Goal: Task Accomplishment & Management: Manage account settings

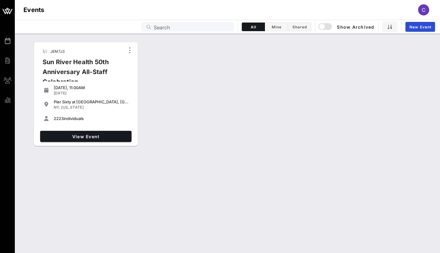
click at [89, 147] on div "JEM7J3 Sun River Health 50th Anniversary All-Staff Celebration Friday, 11:00AM …" at bounding box center [85, 94] width 109 height 109
click at [89, 136] on span "View Event" at bounding box center [86, 136] width 86 height 5
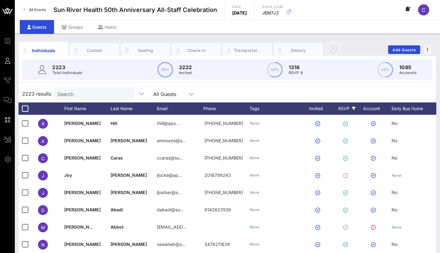
click at [346, 107] on div "RSVP" at bounding box center [347, 108] width 22 height 12
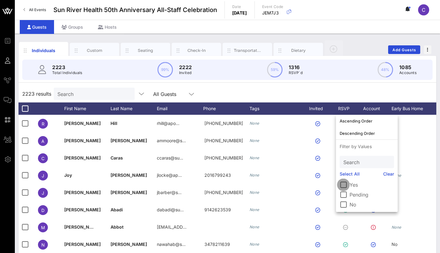
click at [341, 187] on div at bounding box center [343, 185] width 10 height 10
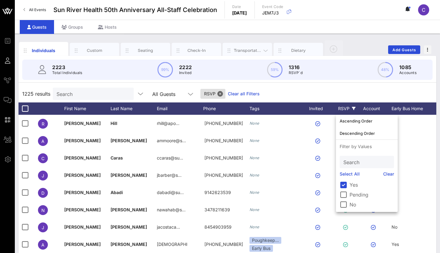
click at [246, 49] on div "Transportation" at bounding box center [247, 51] width 27 height 6
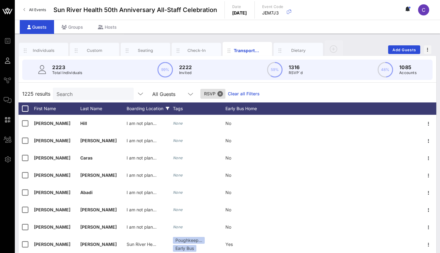
click at [140, 107] on div "Boarding Location" at bounding box center [150, 108] width 46 height 12
click at [165, 109] on div "Boarding Location" at bounding box center [150, 108] width 46 height 12
click at [169, 109] on icon at bounding box center [168, 109] width 4 height 4
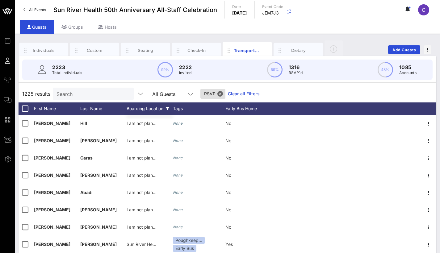
click at [169, 109] on icon at bounding box center [168, 109] width 4 height 4
click at [169, 108] on icon at bounding box center [168, 109] width 4 height 4
click at [50, 47] on div "Individuals" at bounding box center [43, 50] width 49 height 15
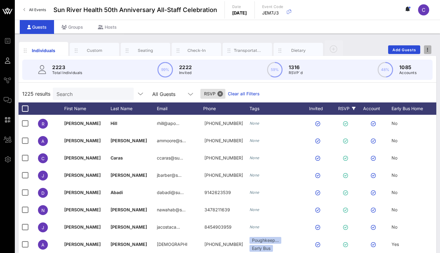
click at [427, 49] on icon "button" at bounding box center [427, 50] width 1 height 4
click at [333, 50] on icon "button" at bounding box center [333, 48] width 7 height 7
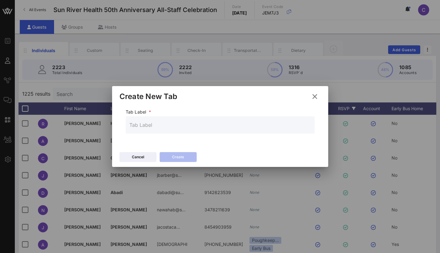
click at [313, 95] on icon at bounding box center [314, 97] width 9 height 8
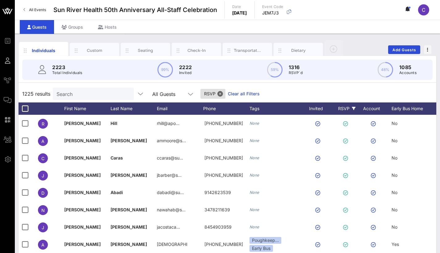
click at [184, 94] on input "text" at bounding box center [182, 94] width 8 height 8
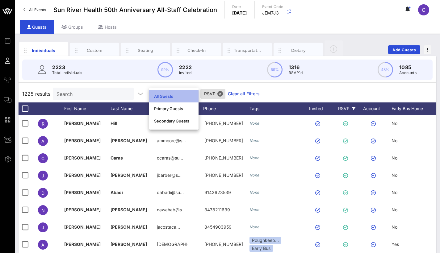
click at [184, 93] on div "All Guests" at bounding box center [174, 96] width 40 height 10
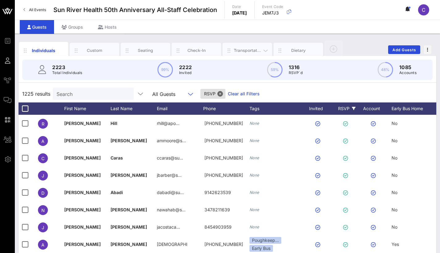
click at [244, 50] on div "Transportation" at bounding box center [247, 51] width 27 height 6
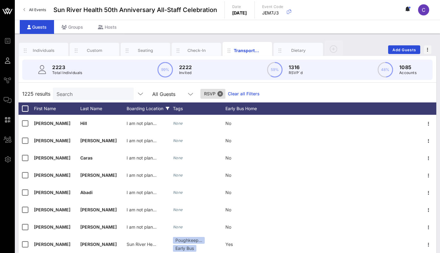
click at [158, 109] on div "Boarding Location" at bounding box center [150, 108] width 46 height 12
click at [167, 107] on icon at bounding box center [168, 109] width 4 height 4
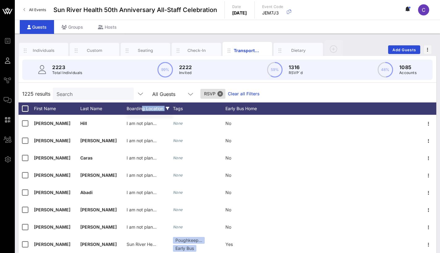
click at [167, 107] on icon at bounding box center [168, 109] width 4 height 4
click at [54, 47] on div "Individuals" at bounding box center [43, 50] width 49 height 15
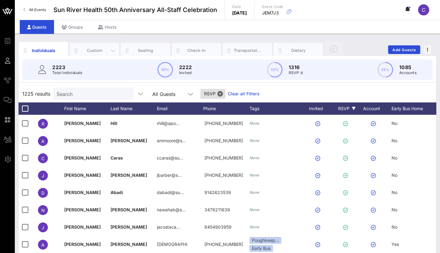
click at [101, 47] on div "Custom" at bounding box center [94, 50] width 49 height 15
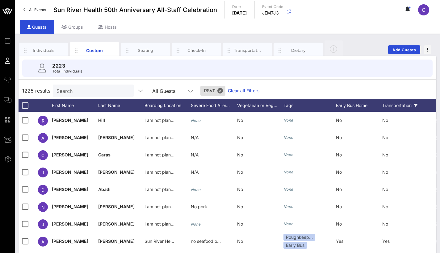
click at [402, 105] on div "Transportation" at bounding box center [405, 105] width 46 height 12
click at [417, 106] on icon at bounding box center [416, 106] width 4 height 4
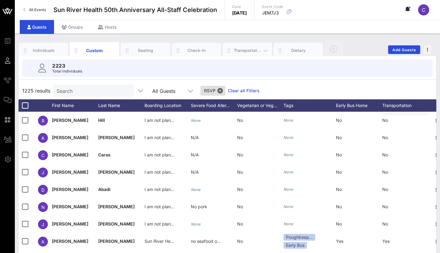
click at [237, 48] on div "Transportation" at bounding box center [247, 51] width 27 height 6
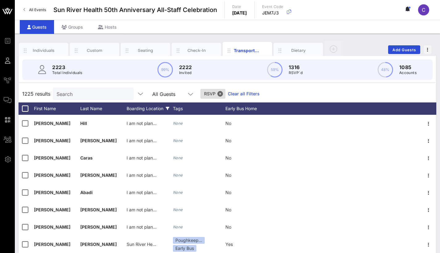
click at [151, 109] on div "Boarding Location" at bounding box center [150, 108] width 46 height 12
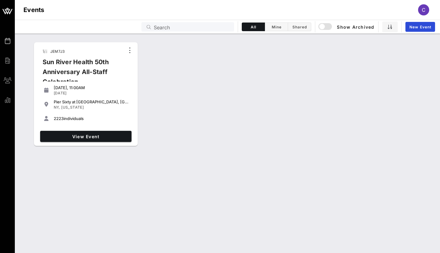
click at [101, 64] on div "Sun River Health 50th Anniversary All-Staff Celebration" at bounding box center [81, 74] width 87 height 35
click at [94, 138] on span "View Event" at bounding box center [86, 136] width 86 height 5
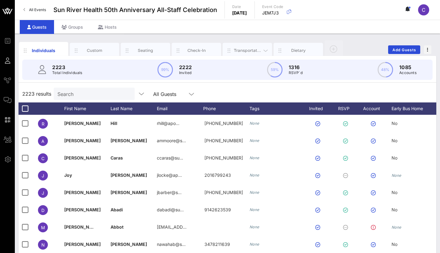
click at [252, 52] on div "Transportation" at bounding box center [247, 51] width 27 height 6
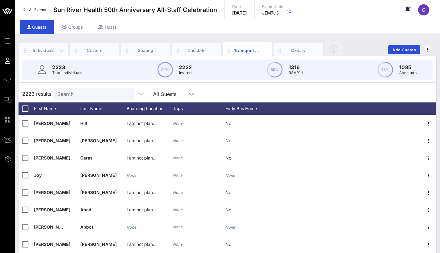
click at [39, 52] on div "Individuals" at bounding box center [43, 51] width 27 height 6
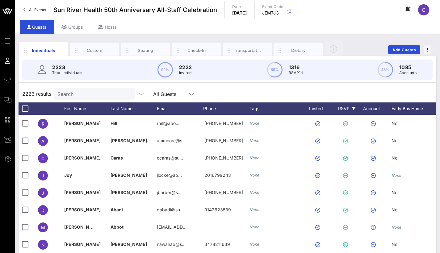
click at [347, 108] on div "RSVP" at bounding box center [347, 108] width 22 height 12
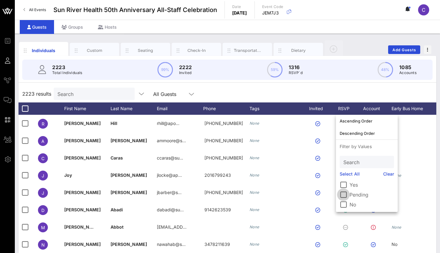
click at [343, 198] on div at bounding box center [343, 195] width 10 height 10
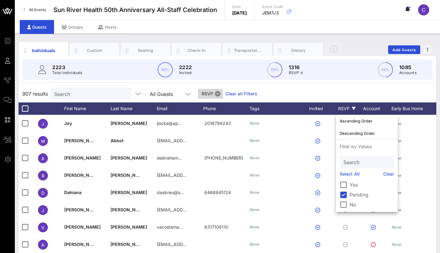
click at [217, 94] on button "Close" at bounding box center [218, 94] width 6 height 6
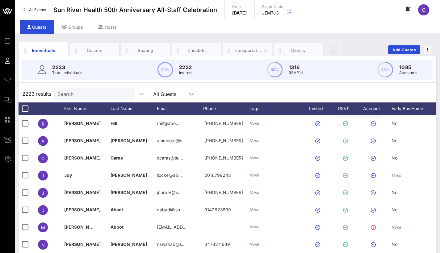
click at [247, 47] on div "Transportation" at bounding box center [247, 50] width 49 height 15
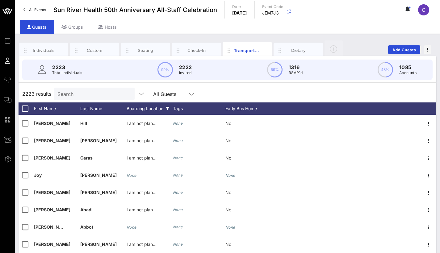
click at [143, 107] on div "Boarding Location" at bounding box center [150, 108] width 46 height 12
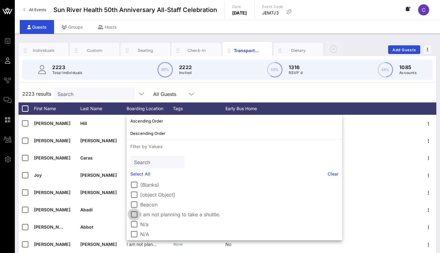
click at [136, 215] on div at bounding box center [134, 214] width 10 height 10
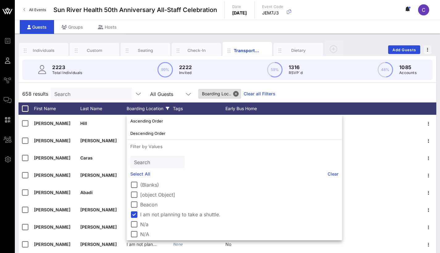
click at [134, 82] on div "2223 Total Individuals 99% 2222 Invited 59% 1316 RSVP`d 48% 1085 Accounts" at bounding box center [227, 70] width 425 height 28
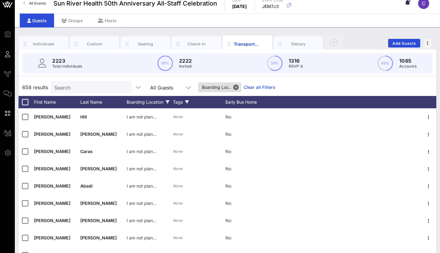
scroll to position [9, 0]
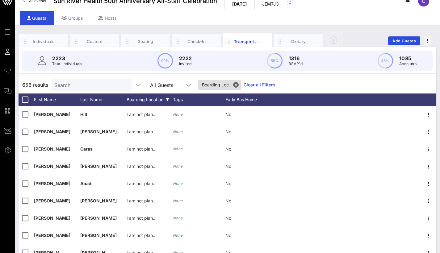
click at [152, 96] on div "Boarding Location" at bounding box center [150, 100] width 46 height 12
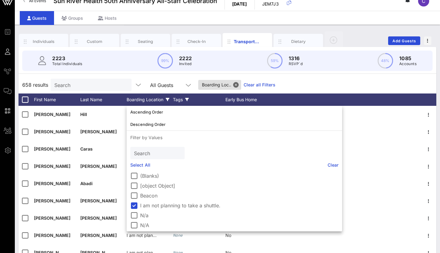
click at [178, 98] on div "Tags" at bounding box center [199, 100] width 52 height 12
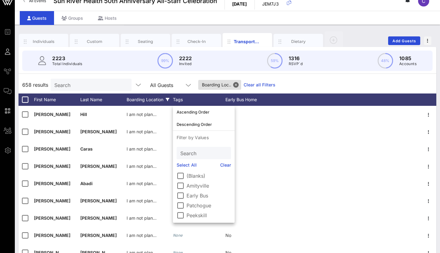
click at [154, 99] on div "Boarding Location" at bounding box center [150, 100] width 46 height 12
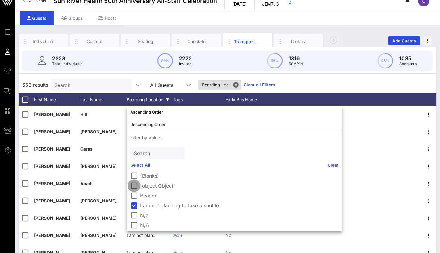
click at [132, 184] on div at bounding box center [134, 186] width 10 height 10
click at [132, 173] on div at bounding box center [134, 176] width 10 height 10
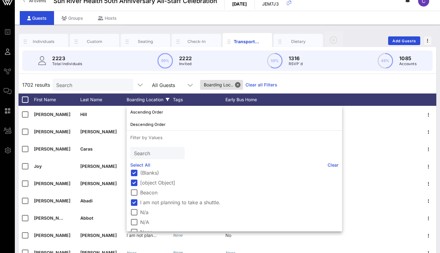
scroll to position [5, 0]
click at [133, 210] on div at bounding box center [134, 210] width 10 height 10
click at [134, 221] on div at bounding box center [134, 220] width 10 height 10
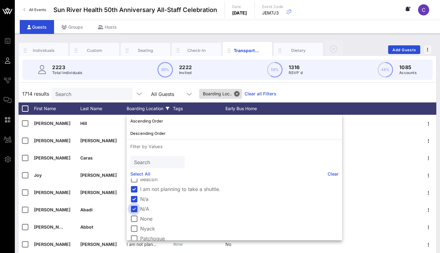
scroll to position [26, 0]
click at [134, 219] on div at bounding box center [134, 218] width 10 height 10
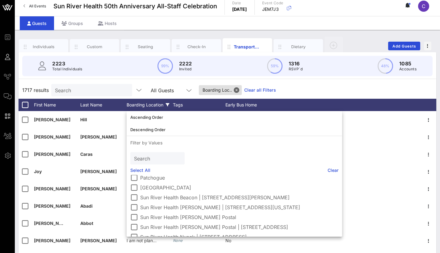
scroll to position [52, 0]
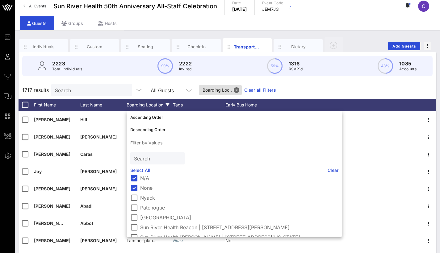
click at [311, 89] on div "1717 results Search All Guests Boarding Loc.. Clear all Filters" at bounding box center [228, 89] width 418 height 17
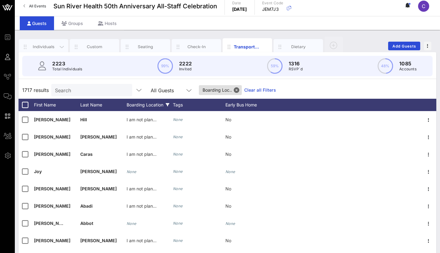
click at [56, 48] on div "Individuals" at bounding box center [43, 47] width 27 height 6
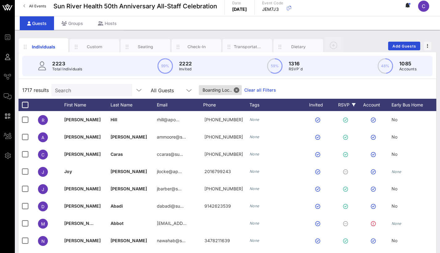
click at [344, 105] on div "RSVP" at bounding box center [347, 105] width 22 height 12
click at [350, 102] on div "RSVP" at bounding box center [347, 105] width 22 height 12
click at [353, 105] on icon at bounding box center [354, 105] width 4 height 4
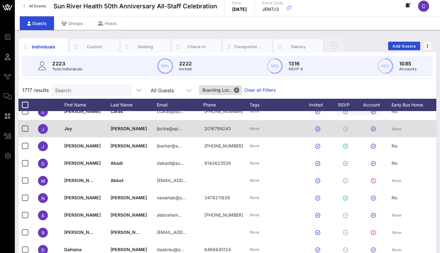
scroll to position [53, 0]
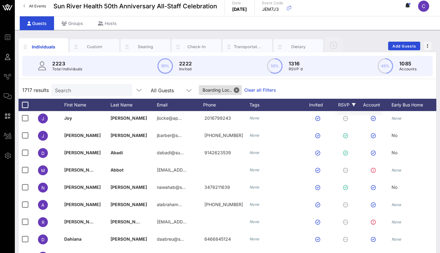
click at [341, 102] on div "RSVP" at bounding box center [347, 105] width 22 height 12
click at [238, 91] on button "Close" at bounding box center [237, 90] width 6 height 6
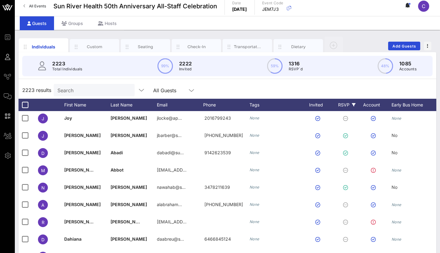
click at [344, 106] on div "RSVP" at bounding box center [347, 105] width 22 height 12
click at [356, 103] on div "RSVP" at bounding box center [347, 105] width 22 height 12
click at [349, 103] on div "RSVP" at bounding box center [347, 105] width 22 height 12
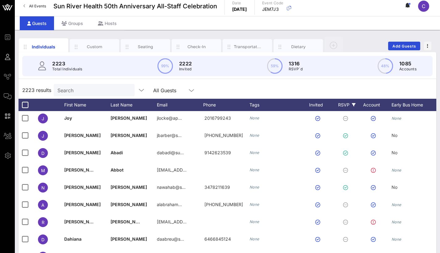
click at [349, 103] on div "RSVP" at bounding box center [347, 105] width 22 height 12
click at [346, 109] on div "RSVP" at bounding box center [347, 105] width 22 height 12
click at [346, 107] on div "RSVP" at bounding box center [347, 105] width 22 height 12
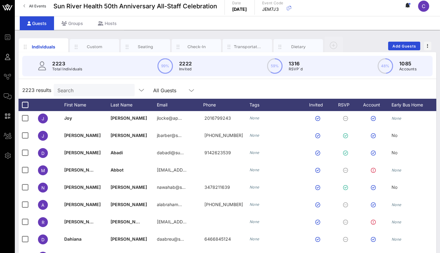
click at [71, 6] on span "Sun River Health 50th Anniversary All-Staff Celebration" at bounding box center [135, 6] width 164 height 9
click at [39, 20] on div "Guests" at bounding box center [37, 23] width 34 height 14
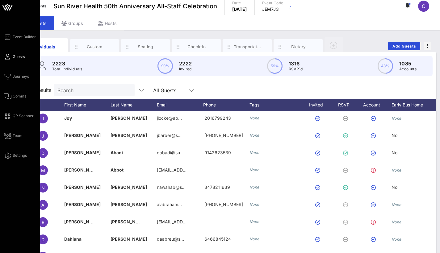
click at [5, 53] on div "Event Builder Guests Journeys Comms QR Scanner Team Settings" at bounding box center [22, 96] width 36 height 126
click at [13, 59] on span "Guests" at bounding box center [19, 57] width 12 height 6
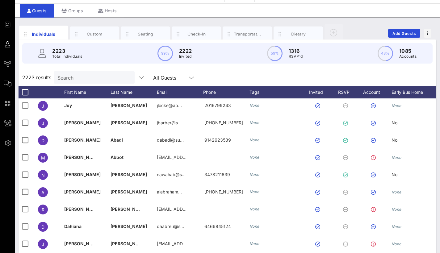
scroll to position [13, 0]
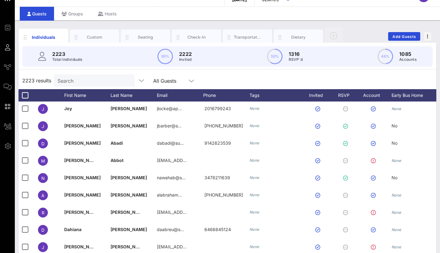
click at [274, 59] on circle at bounding box center [274, 56] width 15 height 15
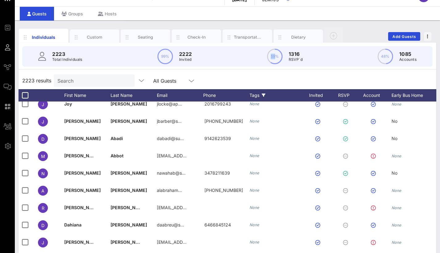
scroll to position [22, 0]
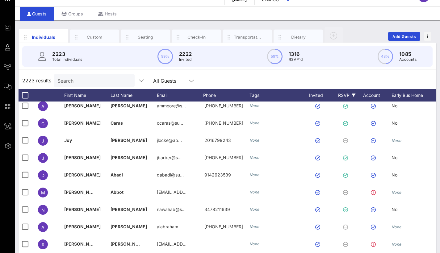
click at [345, 94] on div "RSVP" at bounding box center [347, 95] width 22 height 12
click at [347, 94] on div "RSVP" at bounding box center [347, 95] width 22 height 12
click at [348, 94] on div "RSVP" at bounding box center [347, 95] width 22 height 12
click at [349, 99] on div "RSVP" at bounding box center [347, 95] width 22 height 12
click at [351, 97] on div "RSVP" at bounding box center [347, 95] width 22 height 12
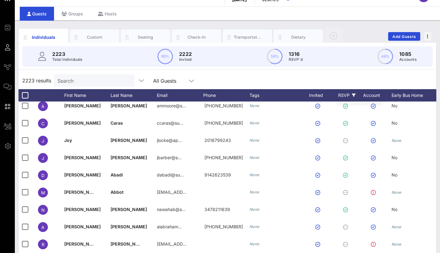
click at [354, 93] on div "RSVP" at bounding box center [347, 95] width 22 height 12
click at [278, 51] on circle at bounding box center [274, 56] width 15 height 15
click at [99, 37] on div "Custom" at bounding box center [94, 37] width 27 height 6
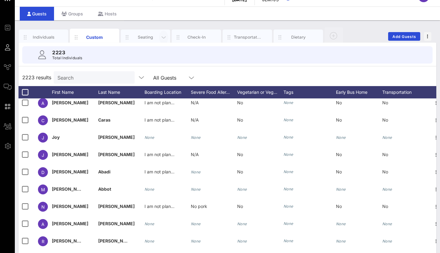
click at [162, 38] on icon "button" at bounding box center [163, 37] width 7 height 7
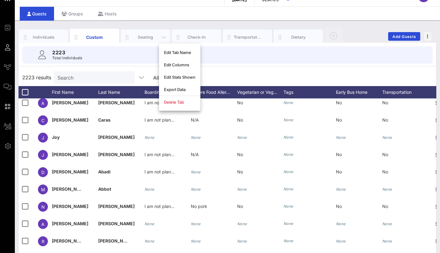
click at [148, 38] on div "Seating" at bounding box center [145, 37] width 27 height 6
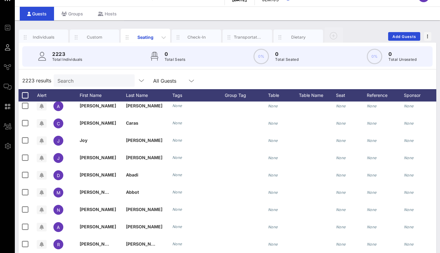
click at [148, 38] on div "Seating" at bounding box center [145, 37] width 27 height 6
click at [249, 35] on div "Transportation" at bounding box center [247, 37] width 27 height 6
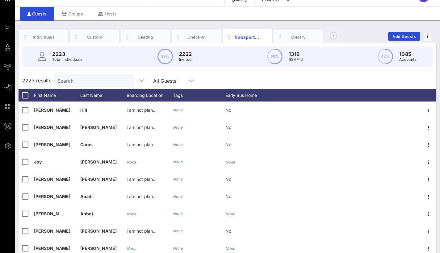
scroll to position [0, 0]
click at [151, 94] on div "Boarding Location" at bounding box center [150, 95] width 46 height 12
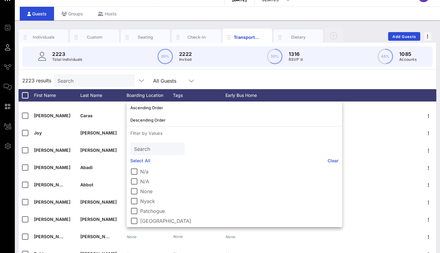
scroll to position [41, 0]
click at [131, 201] on div at bounding box center [134, 200] width 10 height 10
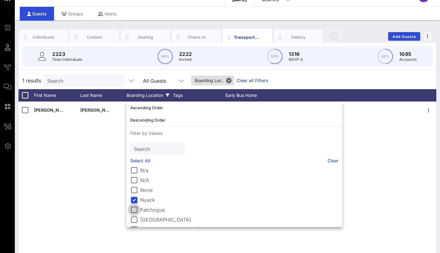
scroll to position [0, 0]
click at [132, 209] on div at bounding box center [134, 210] width 10 height 10
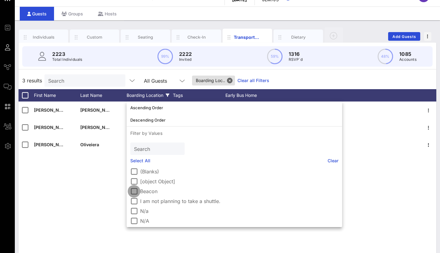
click at [134, 191] on div at bounding box center [134, 191] width 10 height 10
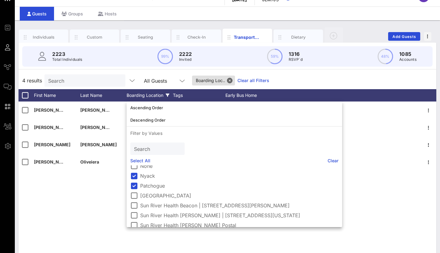
scroll to position [72, 0]
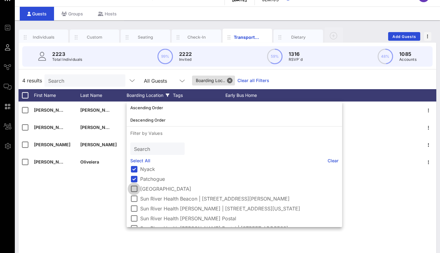
click at [135, 191] on div at bounding box center [134, 189] width 10 height 10
click at [135, 202] on div at bounding box center [134, 199] width 10 height 10
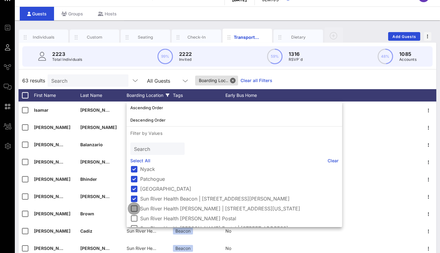
click at [134, 209] on div at bounding box center [134, 208] width 10 height 10
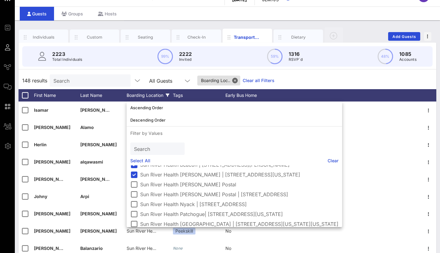
scroll to position [106, 0]
click at [133, 184] on div at bounding box center [134, 184] width 10 height 10
click at [136, 193] on div at bounding box center [134, 194] width 10 height 10
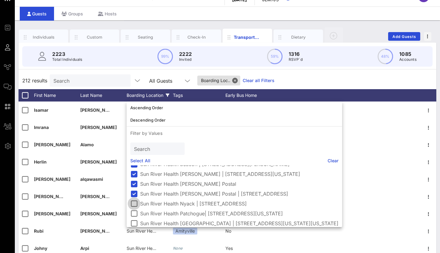
click at [134, 203] on div at bounding box center [134, 203] width 10 height 10
click at [136, 214] on div at bounding box center [134, 213] width 10 height 10
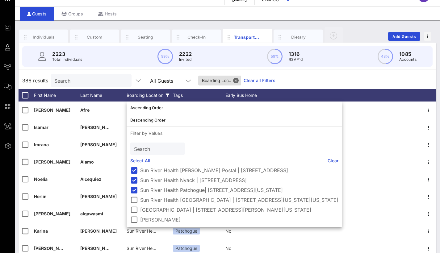
scroll to position [130, 0]
click at [135, 198] on div at bounding box center [134, 200] width 10 height 10
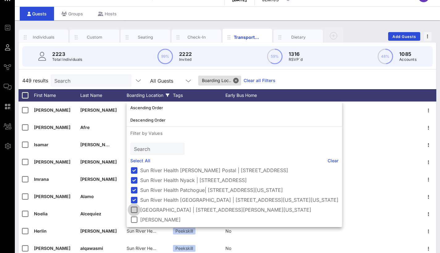
click at [135, 210] on div at bounding box center [134, 210] width 10 height 10
click at [340, 73] on div "502 results Search All Guests Boarding Loc.. Clear all Filters" at bounding box center [228, 80] width 418 height 17
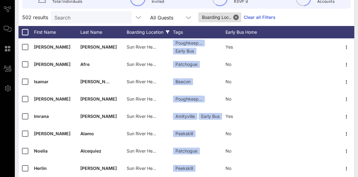
scroll to position [72, 0]
